Goal: Book appointment/travel/reservation

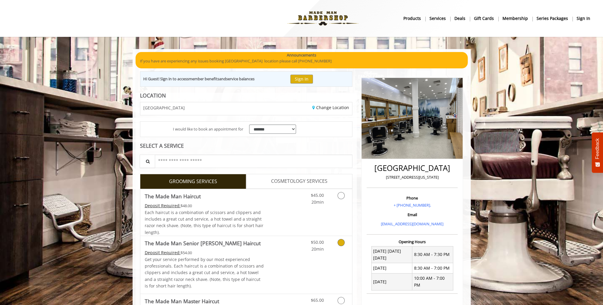
click at [309, 245] on link "$50.00 20min" at bounding box center [311, 244] width 25 height 16
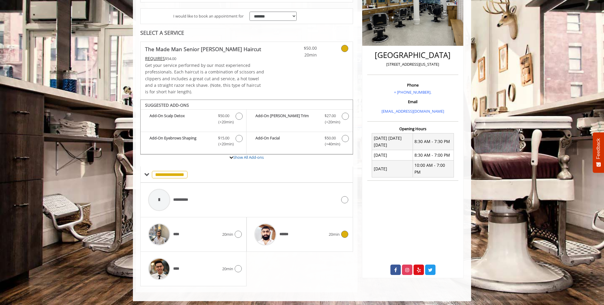
scroll to position [114, 0]
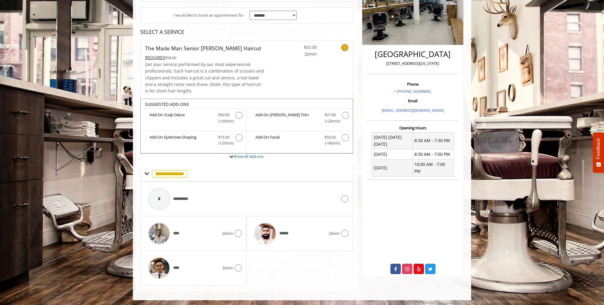
click at [245, 269] on div "**** 20min" at bounding box center [193, 267] width 106 height 34
click at [240, 268] on icon at bounding box center [238, 267] width 7 height 7
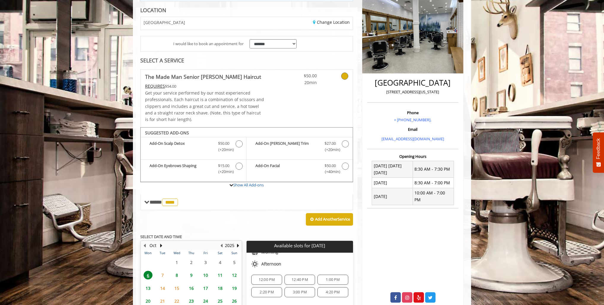
scroll to position [32, 0]
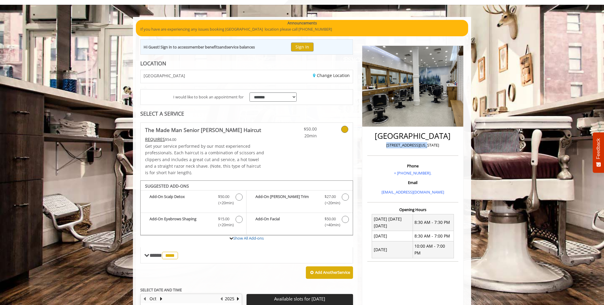
drag, startPoint x: 409, startPoint y: 144, endPoint x: 391, endPoint y: 145, distance: 18.7
click at [391, 145] on p "[STREET_ADDRESS][US_STATE]" at bounding box center [413, 145] width 88 height 6
copy p "[STREET_ADDRESS][US_STATE]"
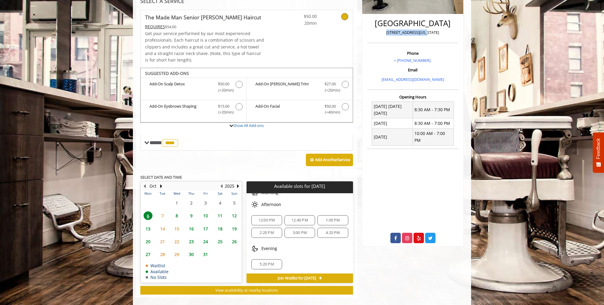
scroll to position [151, 0]
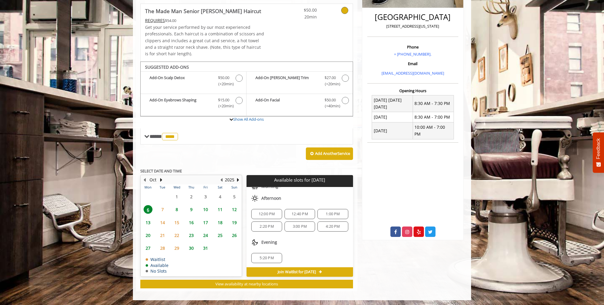
click at [310, 271] on span "Join Waitlist for [DATE]" at bounding box center [297, 271] width 38 height 5
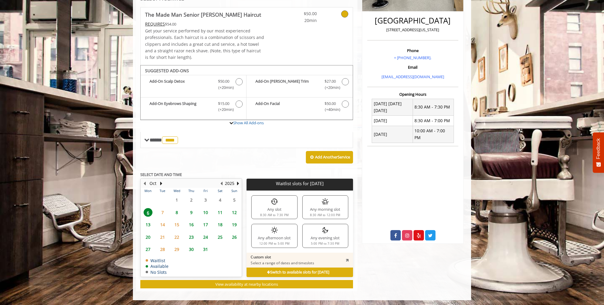
click at [327, 244] on div "5:00 PM to 7:30 PM" at bounding box center [325, 243] width 29 height 3
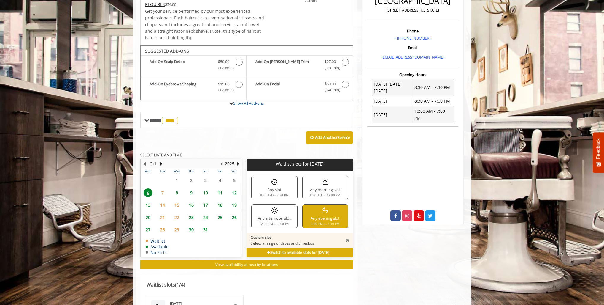
scroll to position [177, 0]
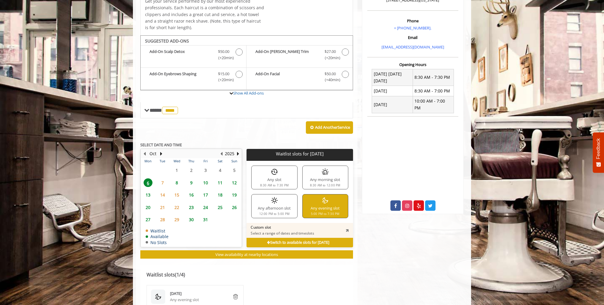
click at [327, 204] on div "Any evening slot 5:00 PM to 7:30 PM" at bounding box center [325, 206] width 46 height 24
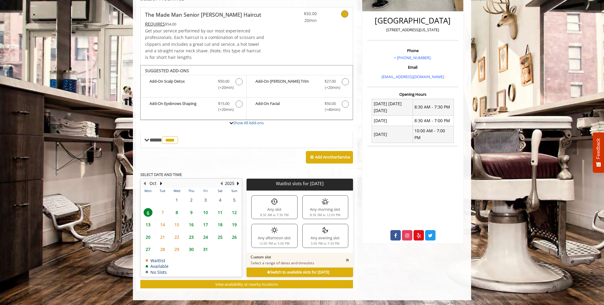
click at [328, 222] on div "Waitlist slots for [DATE] Any slot 8:30 AM to 7:30 PM Any morning slot 8:30 AM …" at bounding box center [300, 221] width 106 height 62
click at [332, 234] on div "Any evening slot 5:00 PM to 7:30 PM" at bounding box center [325, 235] width 46 height 24
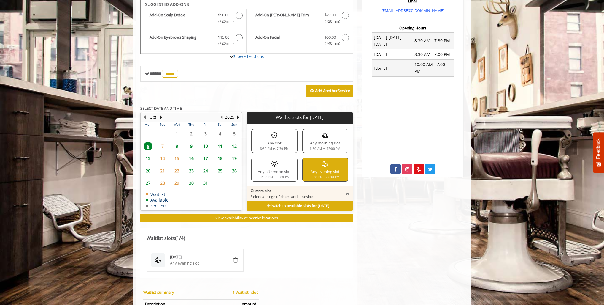
scroll to position [287, 0]
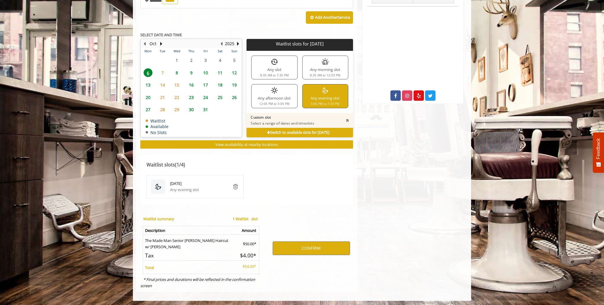
click at [414, 253] on div "[GEOGRAPHIC_DATA] [STREET_ADDRESS][US_STATE] Phone + [PHONE_NUMBER]. Email [EMA…" at bounding box center [413, 38] width 111 height 507
click at [150, 71] on span "6" at bounding box center [148, 72] width 9 height 9
click at [158, 70] on span "7" at bounding box center [162, 72] width 9 height 9
click at [161, 70] on span "7" at bounding box center [162, 72] width 9 height 9
click at [151, 70] on span "6" at bounding box center [148, 72] width 9 height 9
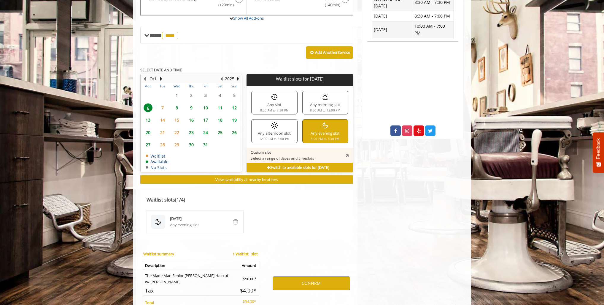
scroll to position [227, 0]
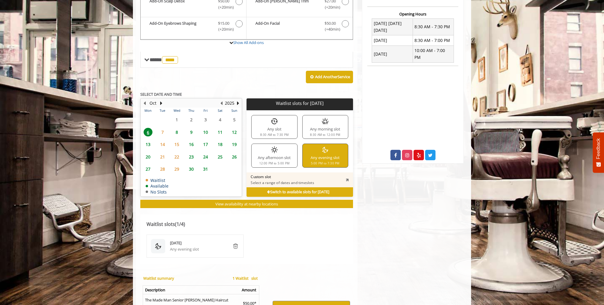
click at [159, 132] on span "7" at bounding box center [162, 132] width 9 height 9
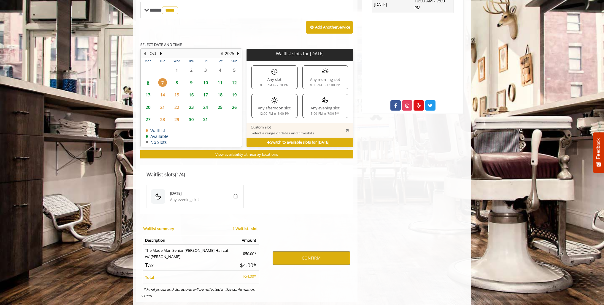
scroll to position [287, 0]
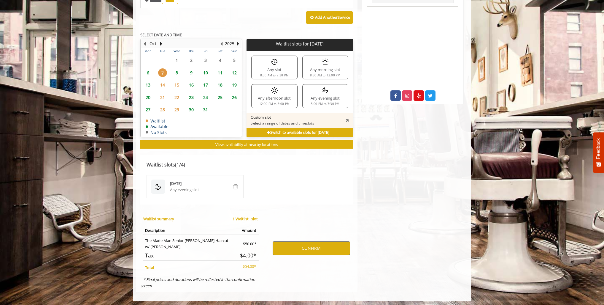
click at [152, 69] on span "6" at bounding box center [148, 72] width 9 height 9
drag, startPoint x: 274, startPoint y: 91, endPoint x: 301, endPoint y: 97, distance: 27.6
click at [275, 91] on img at bounding box center [274, 90] width 7 height 7
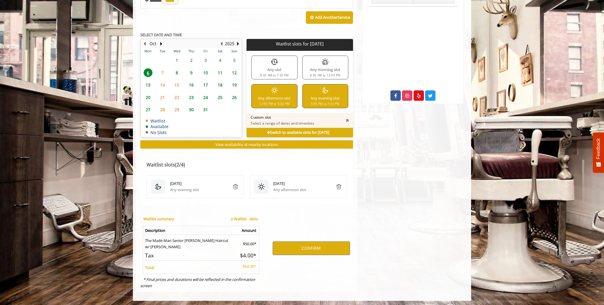
click at [315, 98] on div "Any evening slot 5:00 PM to 7:30 PM" at bounding box center [325, 96] width 46 height 24
click at [280, 91] on div "Any afternoon slot 12:00 PM to 5:00 PM" at bounding box center [274, 96] width 46 height 24
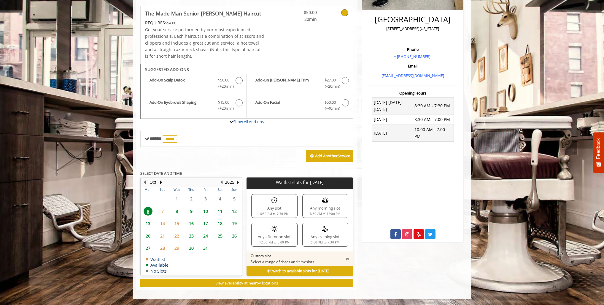
scroll to position [147, 0]
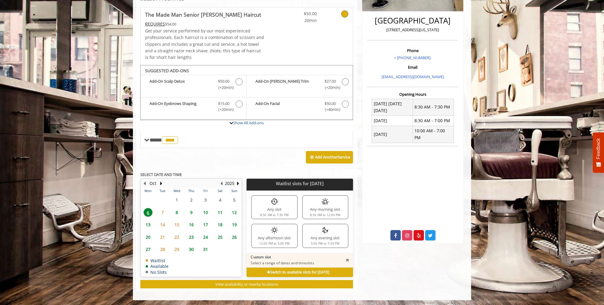
click at [323, 242] on div "5:00 PM to 7:30 PM" at bounding box center [325, 243] width 29 height 3
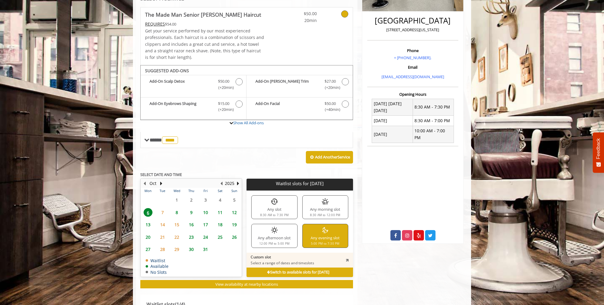
click at [324, 237] on div "Any evening slot 5:00 PM to 7:30 PM" at bounding box center [325, 235] width 46 height 24
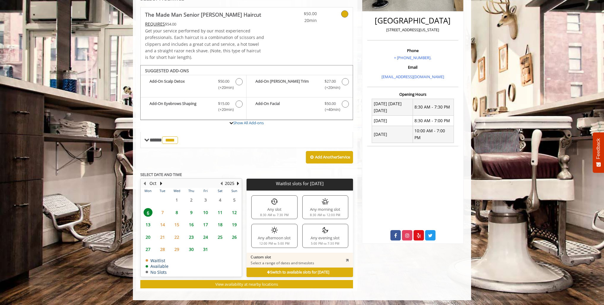
click at [159, 209] on span "7" at bounding box center [162, 212] width 9 height 9
click at [148, 212] on span "6" at bounding box center [148, 212] width 9 height 9
click at [267, 269] on b "Switch to available slots for [DATE]" at bounding box center [298, 271] width 62 height 5
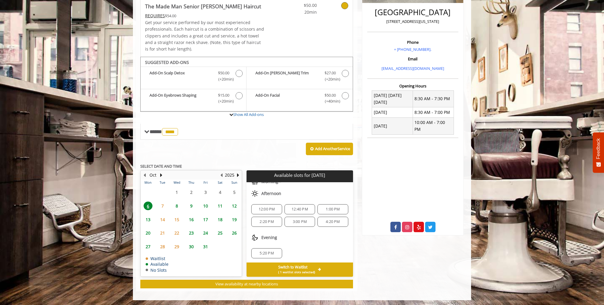
scroll to position [126, 0]
